Goal: Task Accomplishment & Management: Manage account settings

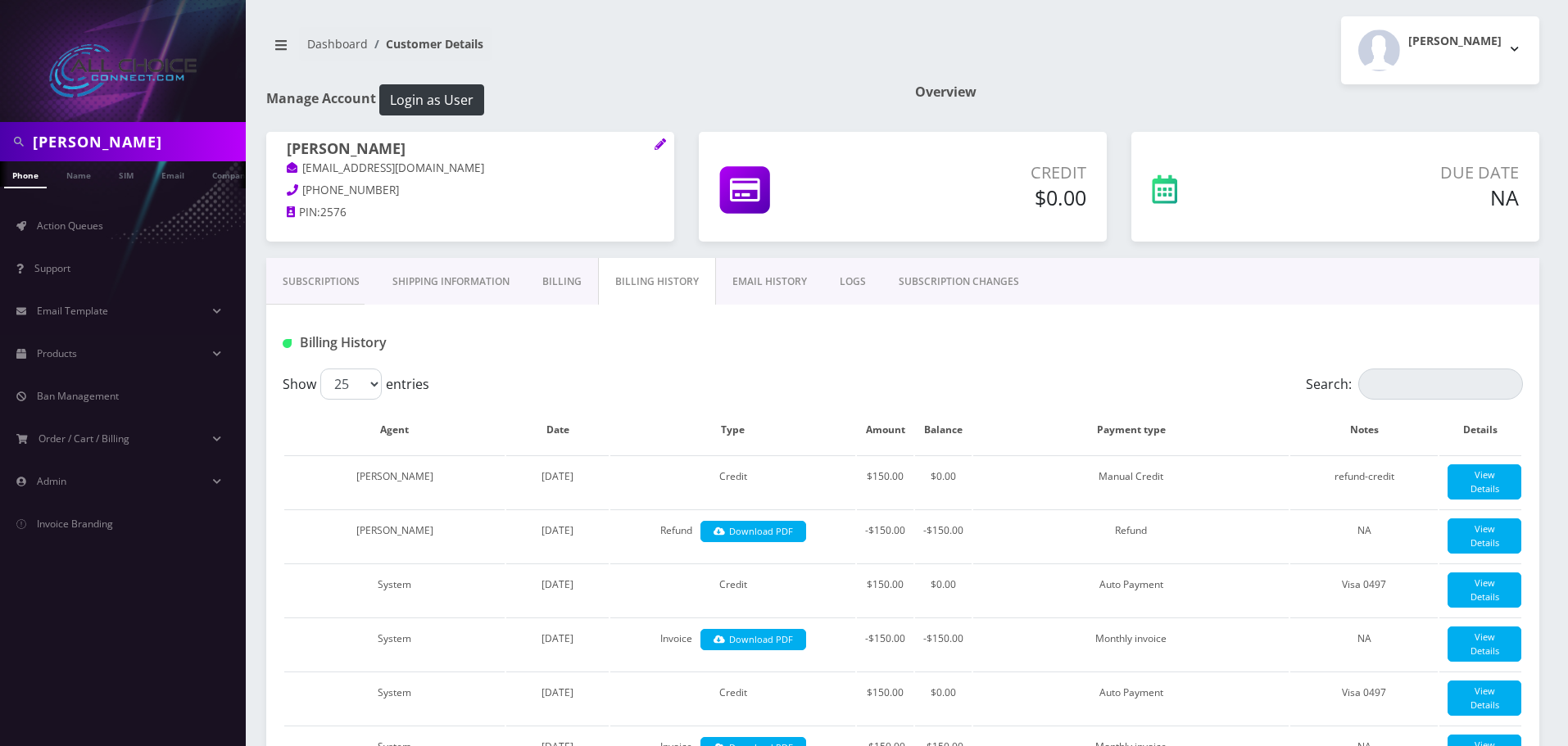
click at [42, 140] on input "robin" at bounding box center [138, 142] width 209 height 31
type input "[PERSON_NAME]"
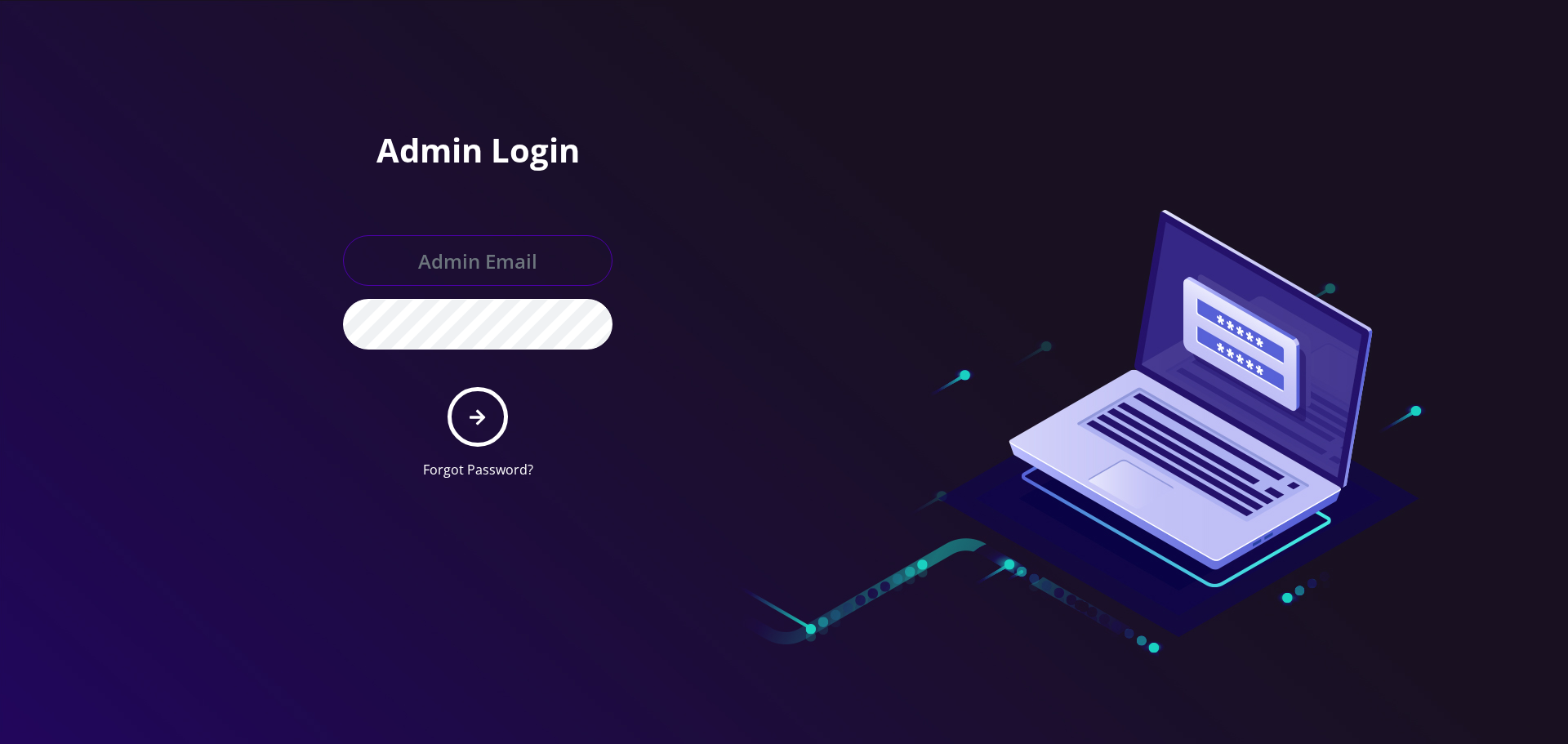
type input "[EMAIL_ADDRESS][DOMAIN_NAME]"
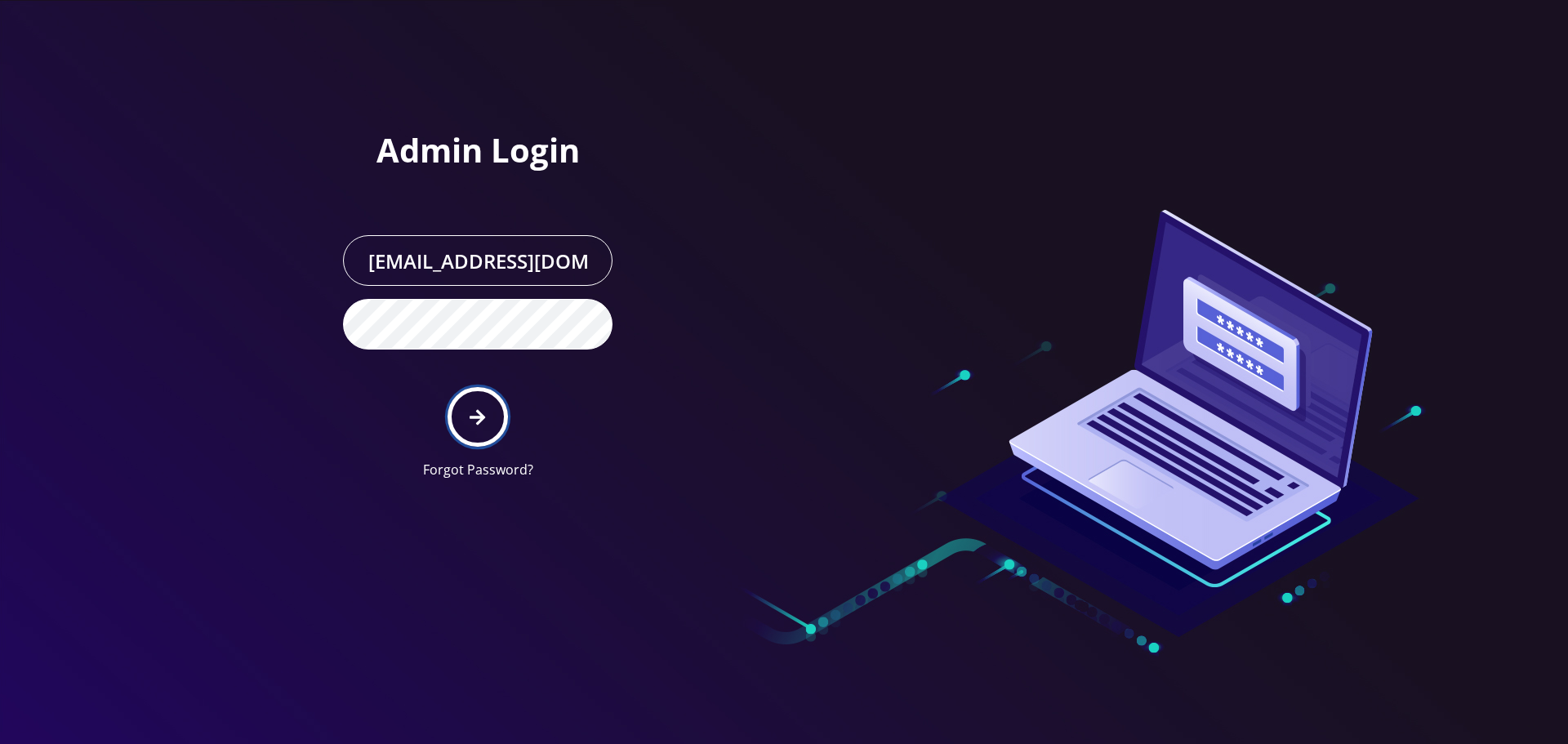
click at [476, 431] on button "submit" at bounding box center [477, 416] width 59 height 59
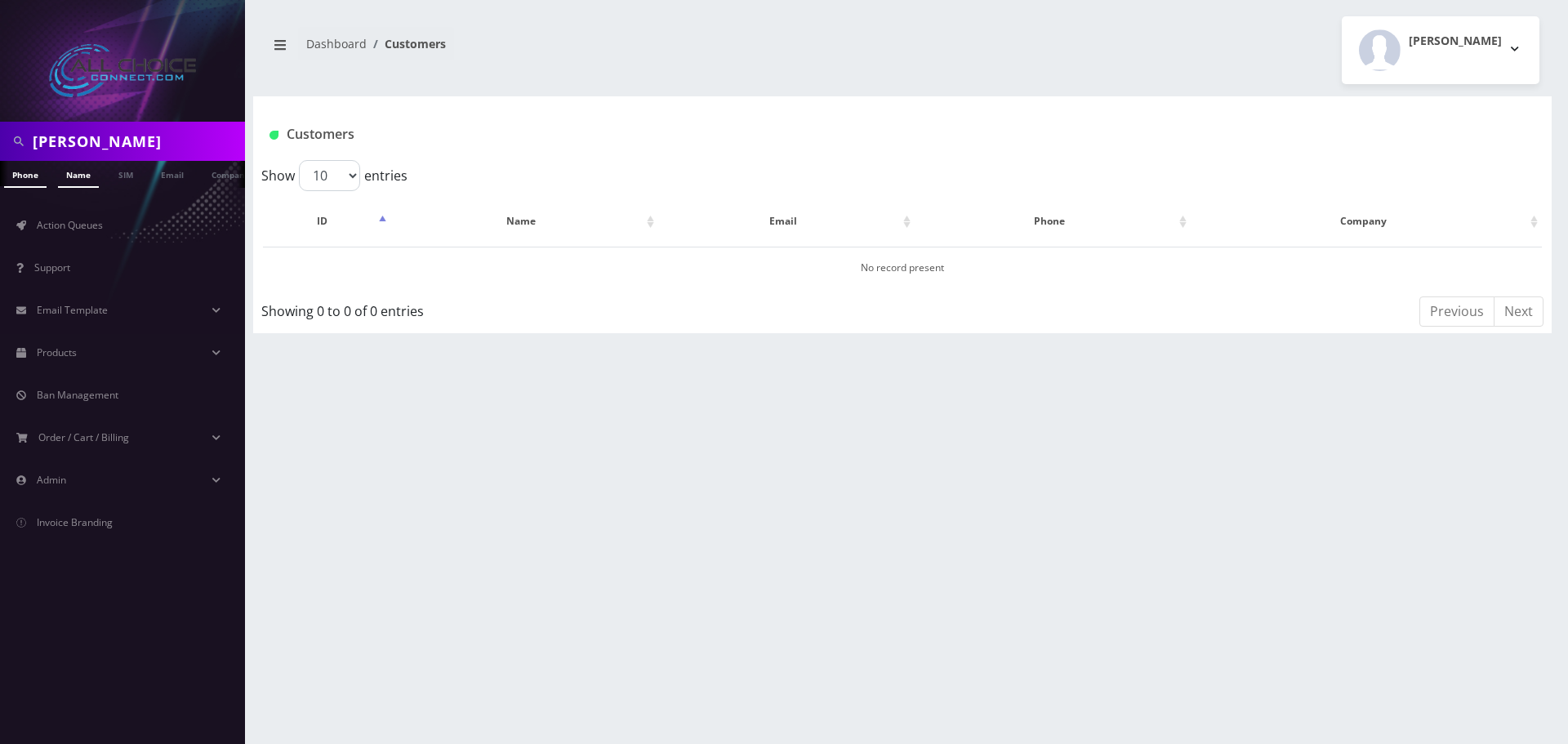
click at [83, 184] on link "Name" at bounding box center [79, 174] width 41 height 27
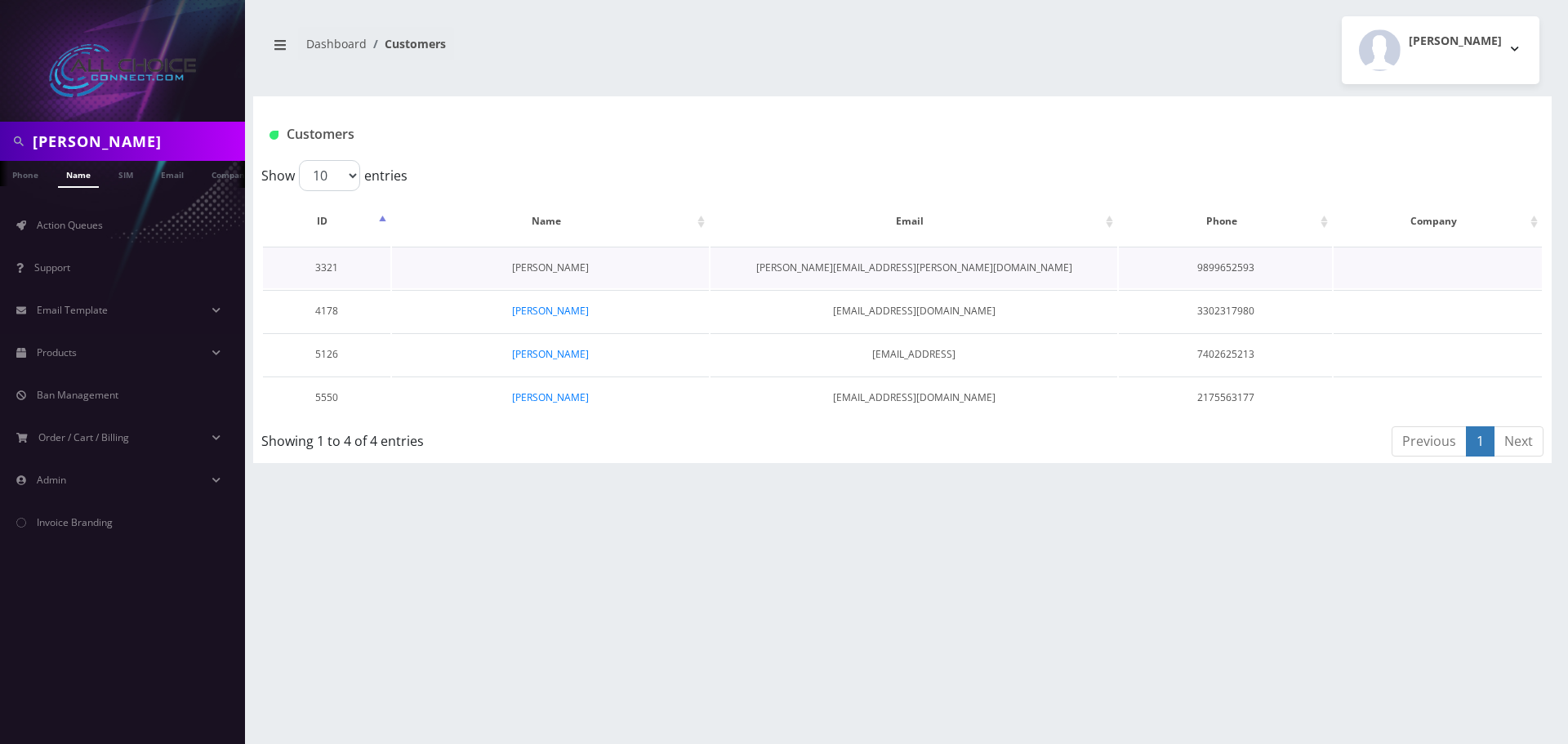
click at [536, 265] on link "SUSAN Pitcock" at bounding box center [550, 268] width 77 height 14
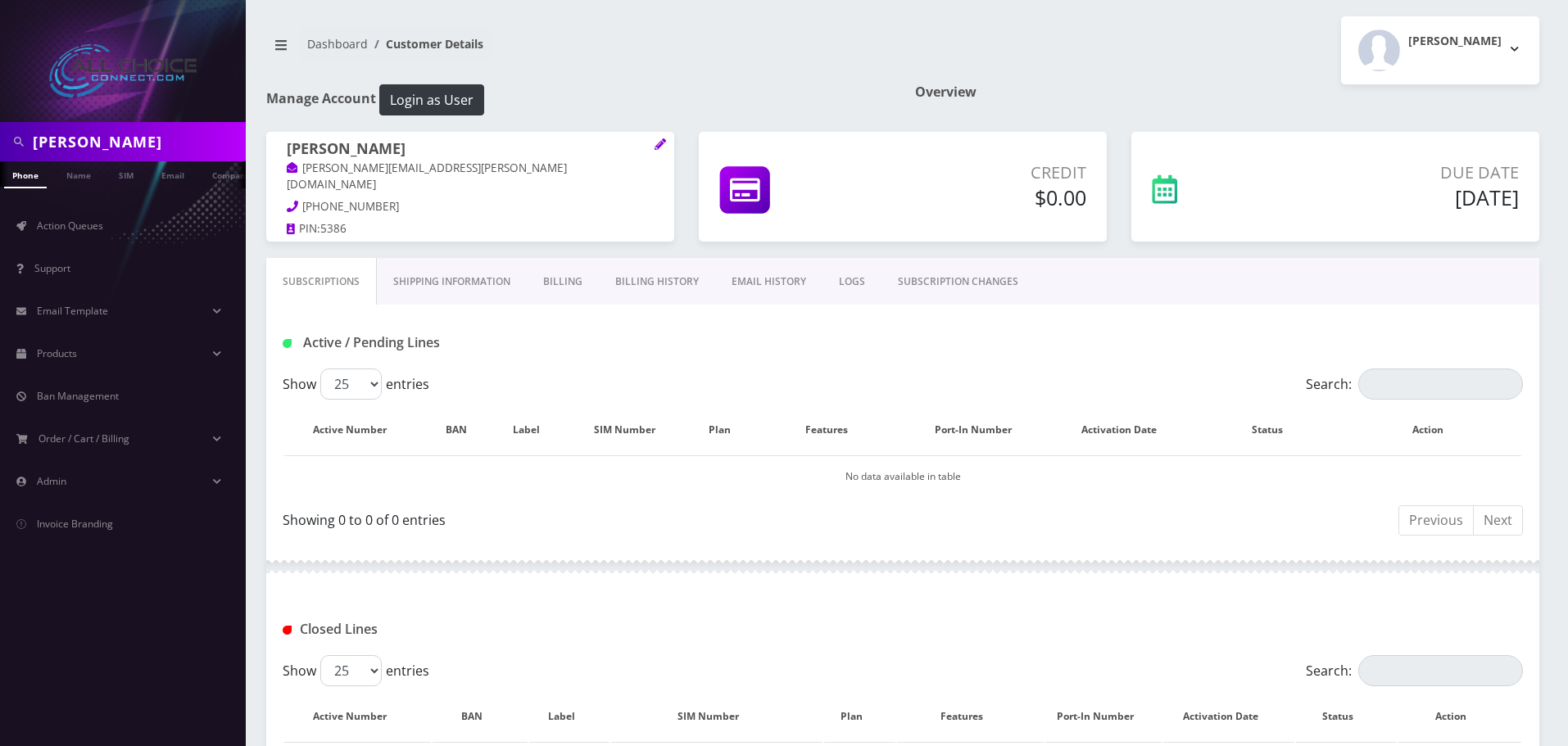
click at [692, 276] on link "Billing History" at bounding box center [657, 281] width 116 height 48
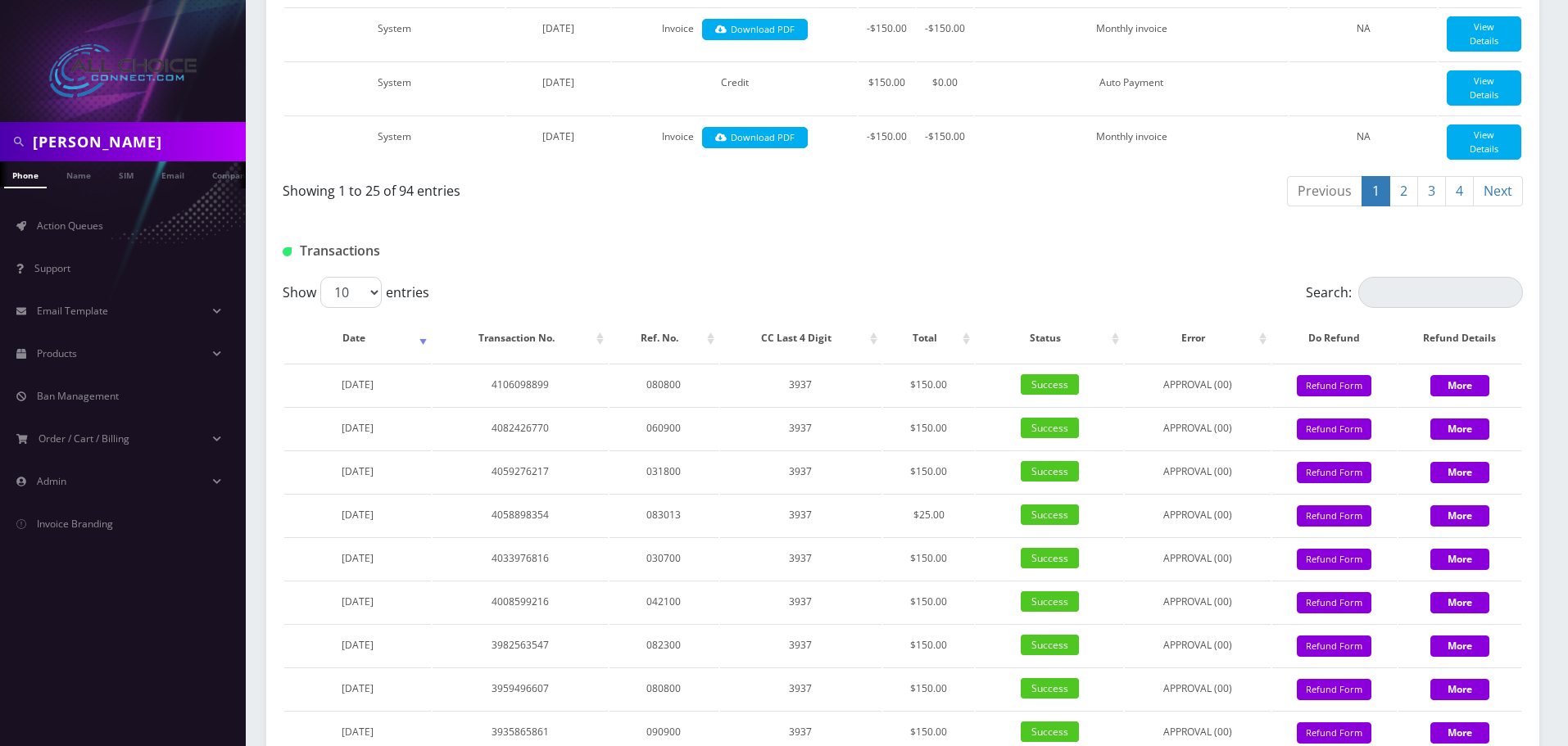
scroll to position [1637, 0]
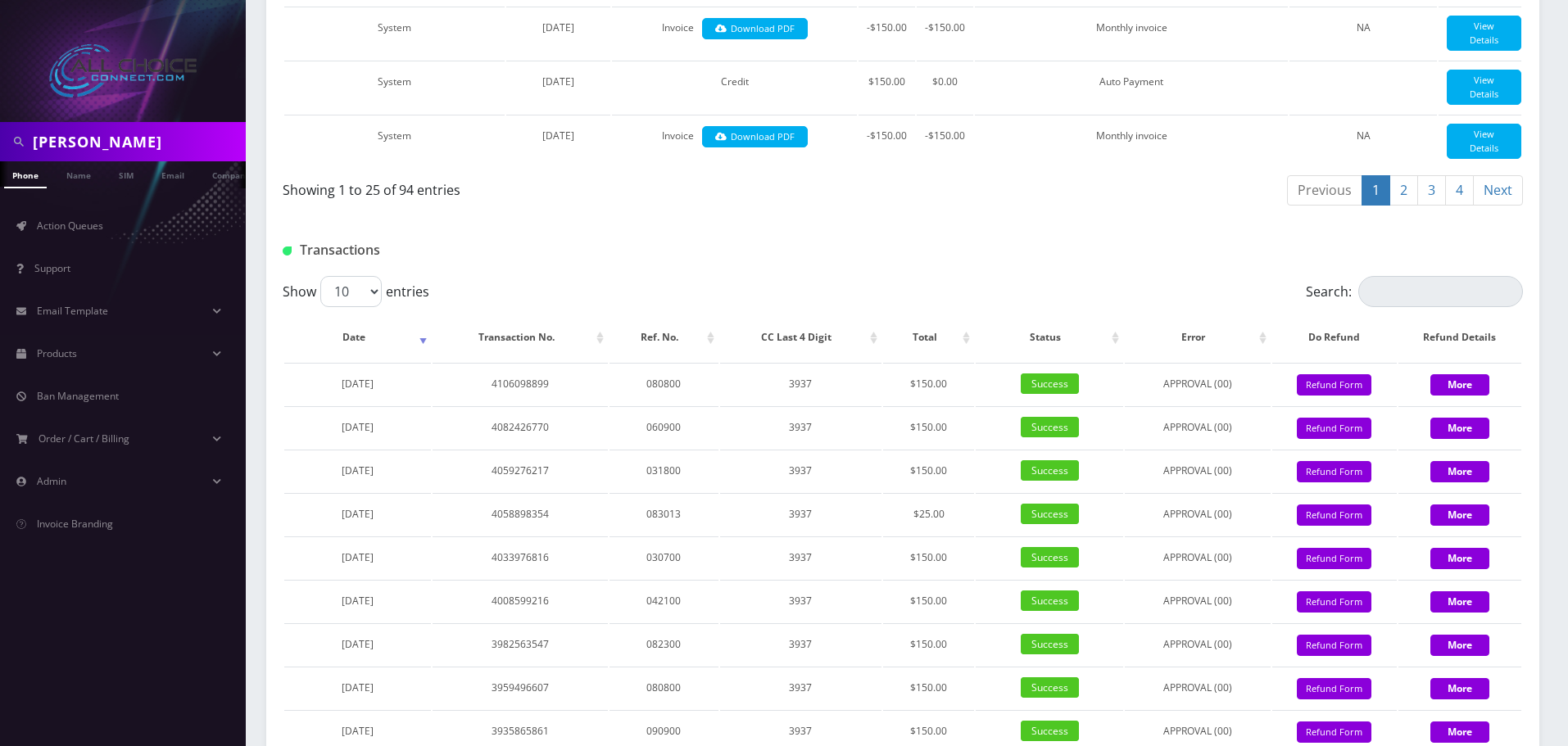
click at [1461, 205] on link "4" at bounding box center [1459, 189] width 28 height 30
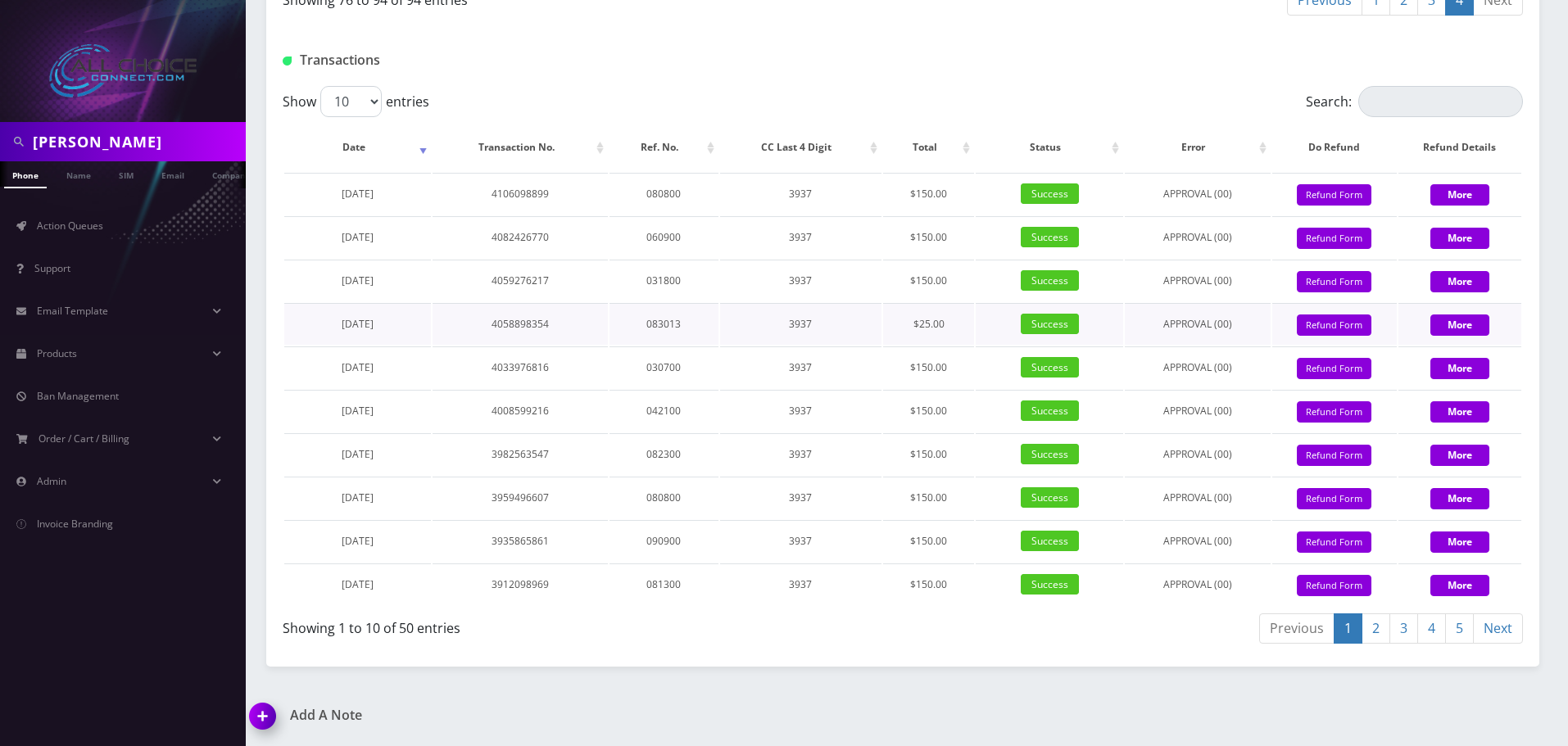
scroll to position [1545, 0]
click at [1455, 625] on link "5" at bounding box center [1459, 628] width 28 height 30
